Goal: Task Accomplishment & Management: Use online tool/utility

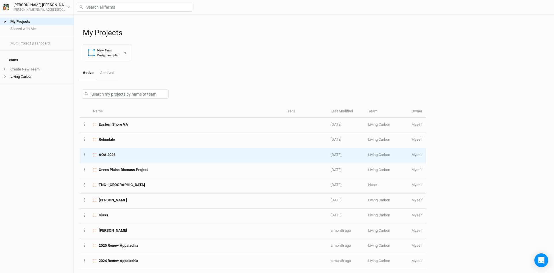
click at [122, 156] on div "AOA 2026" at bounding box center [187, 154] width 188 height 5
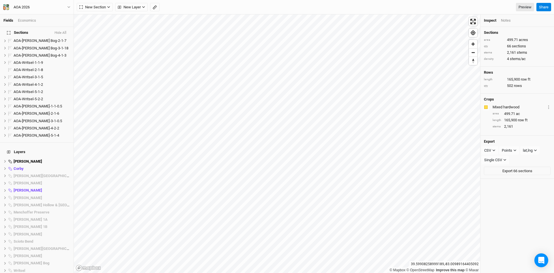
scroll to position [433, 0]
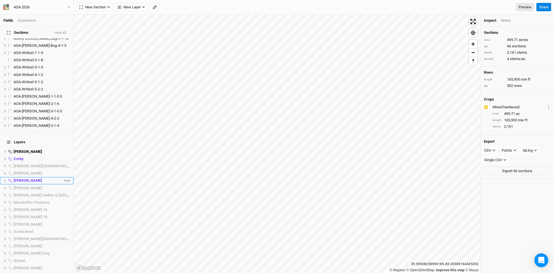
click at [17, 178] on span "[PERSON_NAME]" at bounding box center [28, 180] width 29 height 4
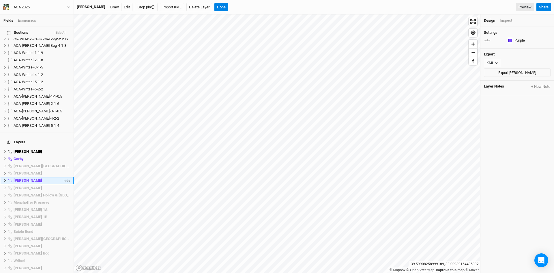
click at [4, 179] on icon at bounding box center [4, 180] width 3 height 3
click at [22, 186] on span "[PERSON_NAME] plantable Area" at bounding box center [43, 188] width 52 height 4
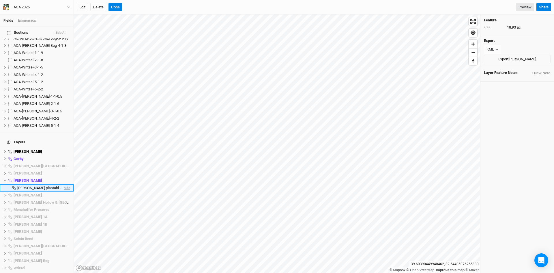
click at [65, 184] on span "hide" at bounding box center [67, 187] width 8 height 7
click at [65, 184] on span "show" at bounding box center [65, 187] width 9 height 7
click at [64, 184] on span "hide" at bounding box center [67, 187] width 8 height 7
click at [64, 184] on span "show" at bounding box center [65, 187] width 9 height 7
click at [64, 184] on span "hide" at bounding box center [67, 187] width 8 height 7
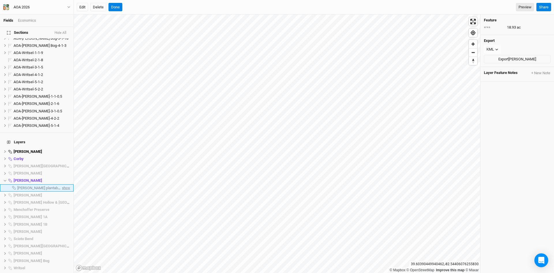
click at [64, 184] on span "show" at bounding box center [65, 187] width 9 height 7
click at [64, 184] on span "hide" at bounding box center [67, 187] width 8 height 7
click at [17, 178] on span "[PERSON_NAME]" at bounding box center [28, 180] width 29 height 4
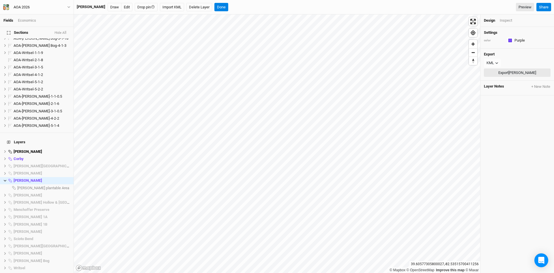
click at [516, 72] on button "Export [PERSON_NAME]" at bounding box center [517, 72] width 67 height 9
click at [68, 7] on icon "button" at bounding box center [69, 7] width 3 height 2
click at [42, 17] on button "Back" at bounding box center [48, 16] width 46 height 8
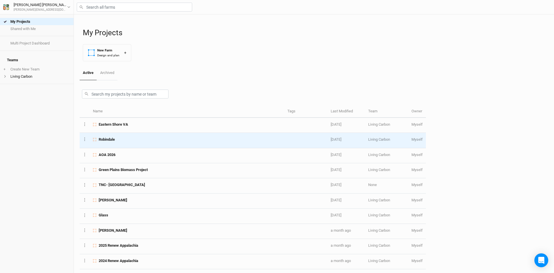
click at [113, 141] on span "Robindale" at bounding box center [107, 139] width 16 height 5
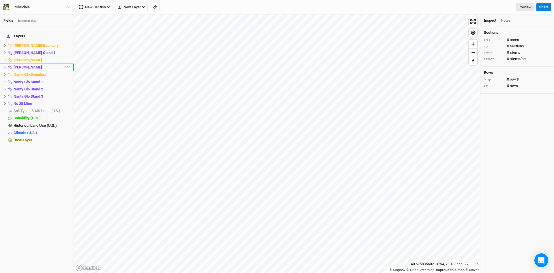
click at [3, 63] on li "[PERSON_NAME] Stands hide" at bounding box center [37, 66] width 74 height 7
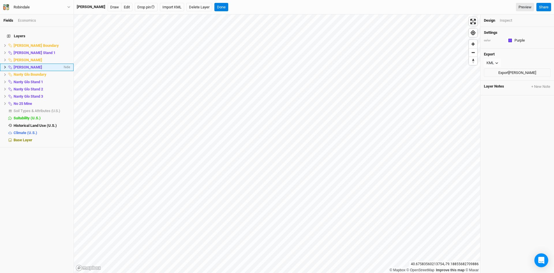
click at [5, 66] on icon at bounding box center [4, 67] width 3 height 3
